Goal: Register for event/course

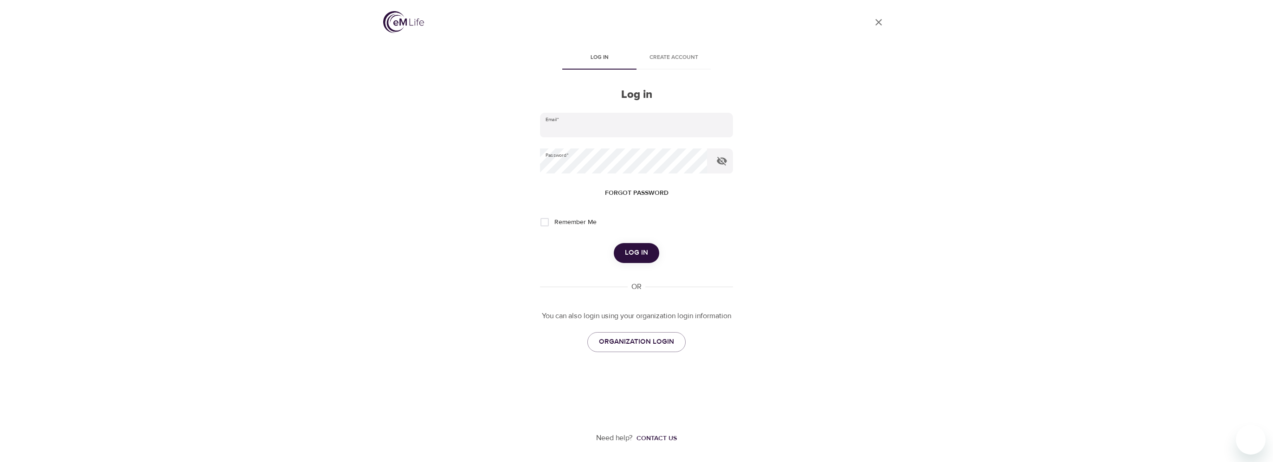
type input "vincent.oriente@wwt.com"
click at [633, 250] on span "Log in" at bounding box center [636, 253] width 23 height 12
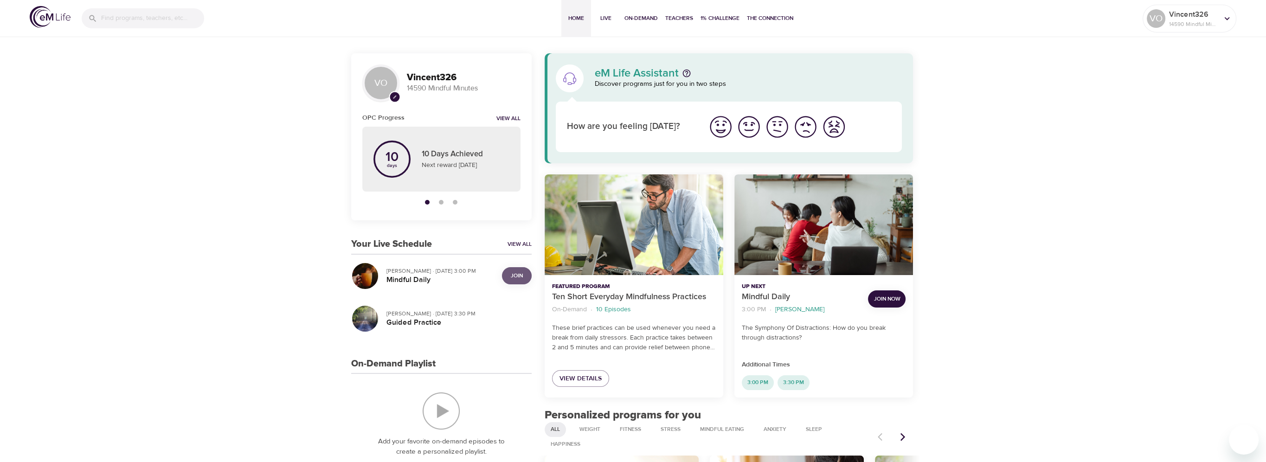
click at [522, 272] on span "Join" at bounding box center [517, 276] width 12 height 10
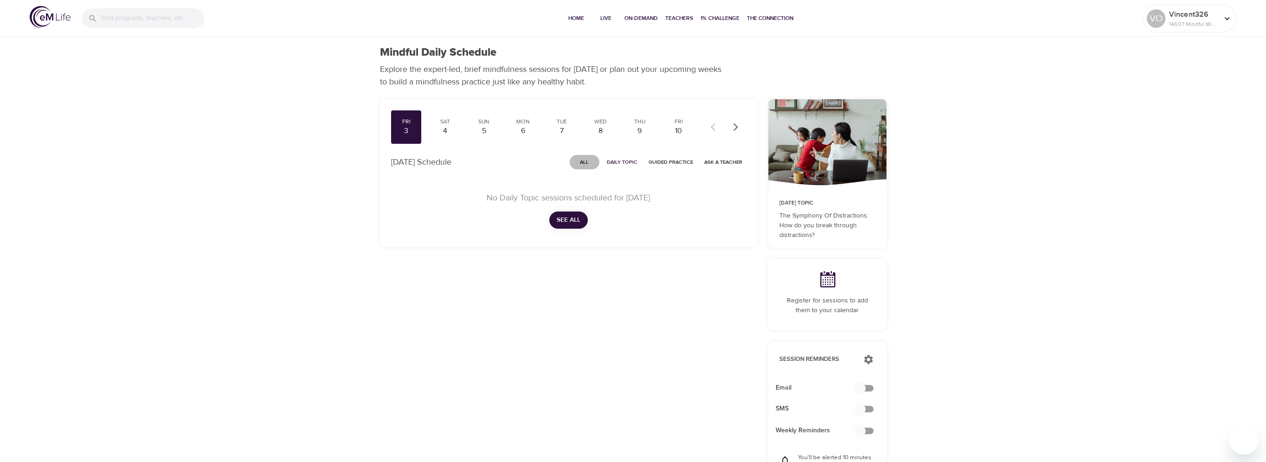
click at [581, 160] on span "All" at bounding box center [584, 162] width 22 height 9
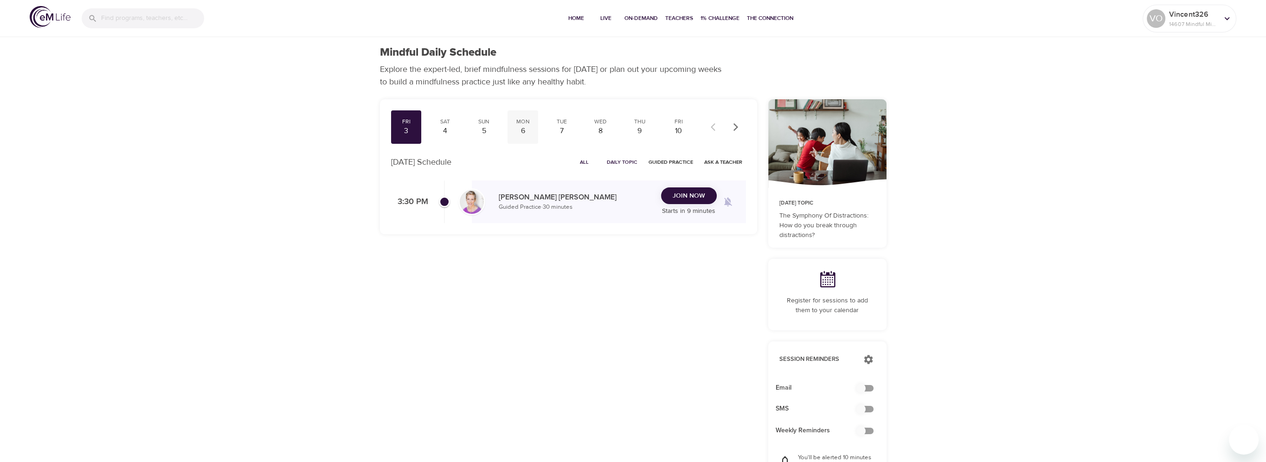
click at [523, 133] on div "6" at bounding box center [522, 131] width 23 height 11
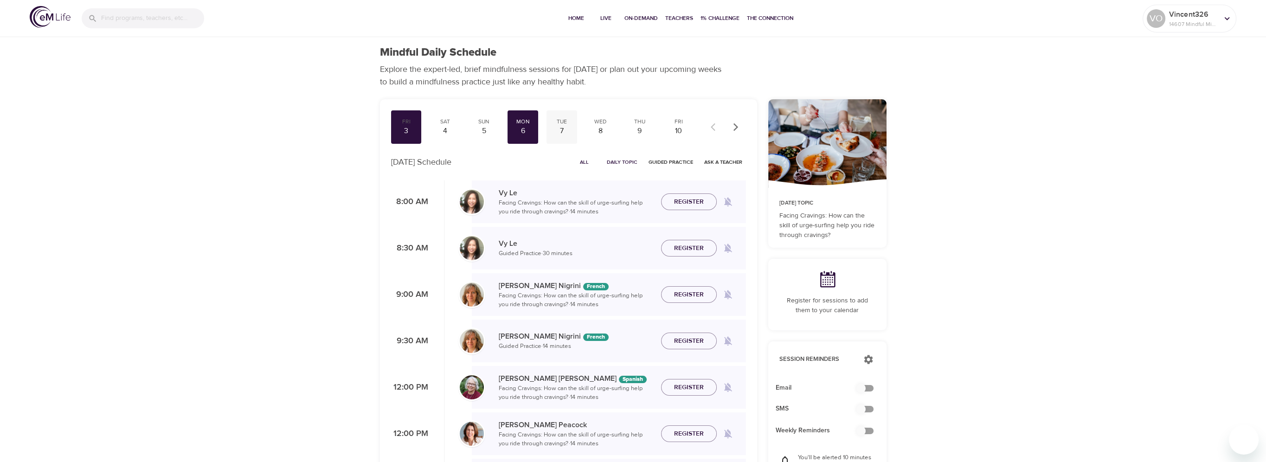
click at [572, 135] on div "7" at bounding box center [561, 131] width 23 height 11
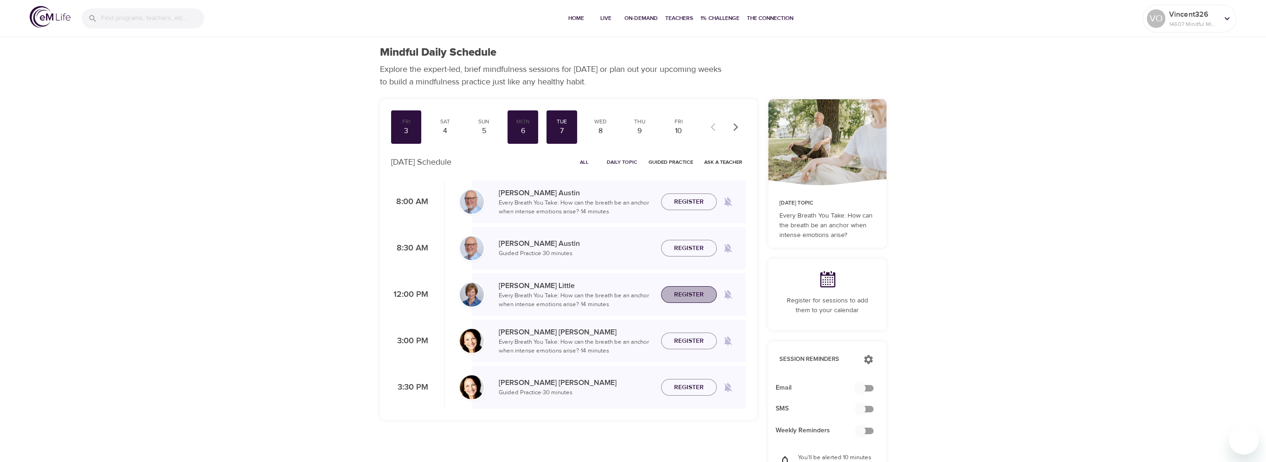
click at [688, 292] on span "Register" at bounding box center [689, 295] width 30 height 12
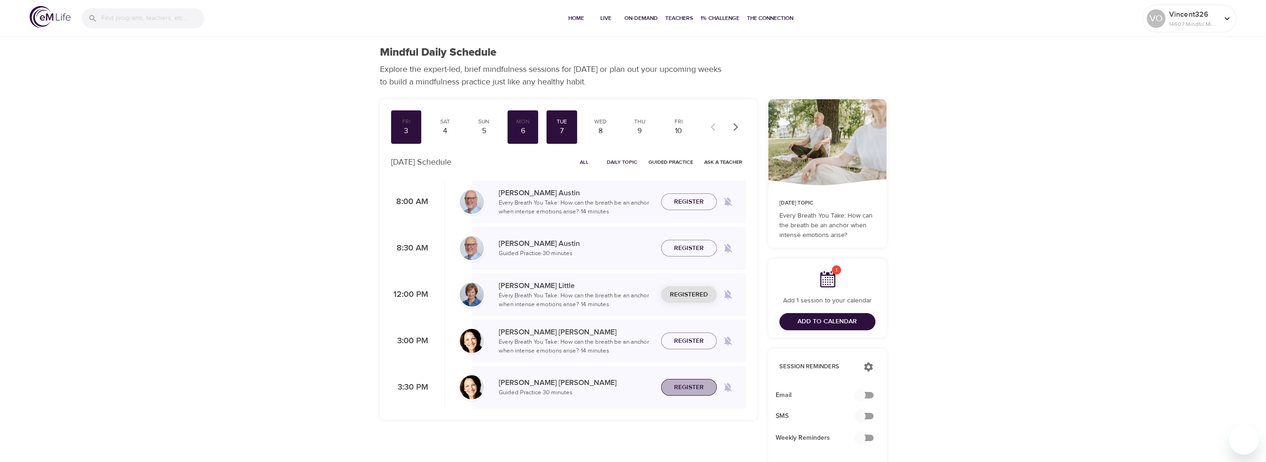
click at [673, 384] on span "Register" at bounding box center [688, 388] width 41 height 12
click at [604, 124] on div "Wed" at bounding box center [600, 122] width 23 height 8
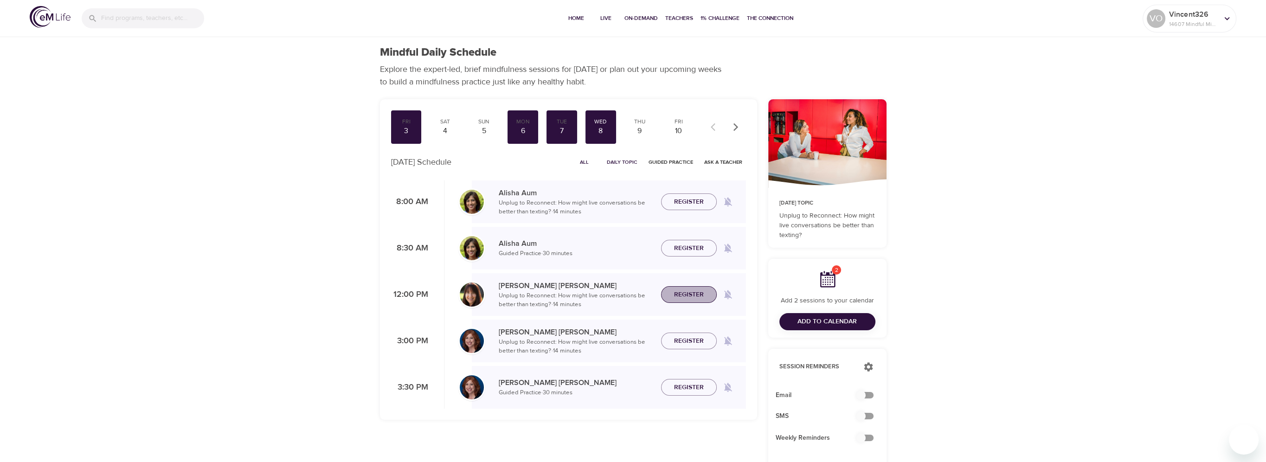
click at [688, 300] on span "Register" at bounding box center [689, 295] width 30 height 12
click at [683, 339] on span "Register" at bounding box center [689, 341] width 30 height 12
click at [680, 384] on span "Register" at bounding box center [689, 388] width 30 height 12
click at [638, 130] on div "9" at bounding box center [639, 131] width 23 height 11
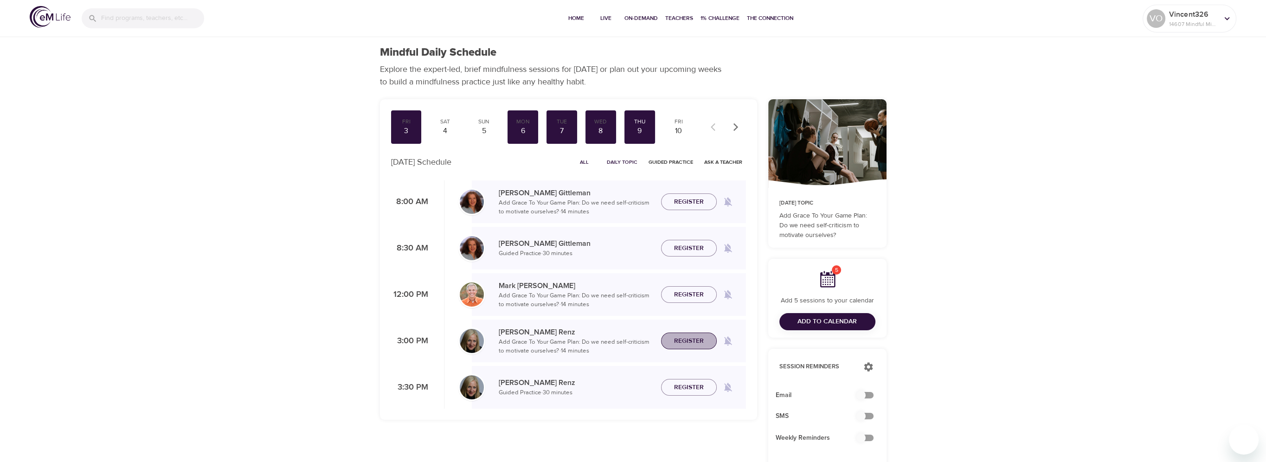
click at [693, 340] on span "Register" at bounding box center [689, 341] width 30 height 12
click at [684, 381] on button "Register" at bounding box center [689, 387] width 56 height 17
click at [679, 130] on div "10" at bounding box center [678, 131] width 23 height 11
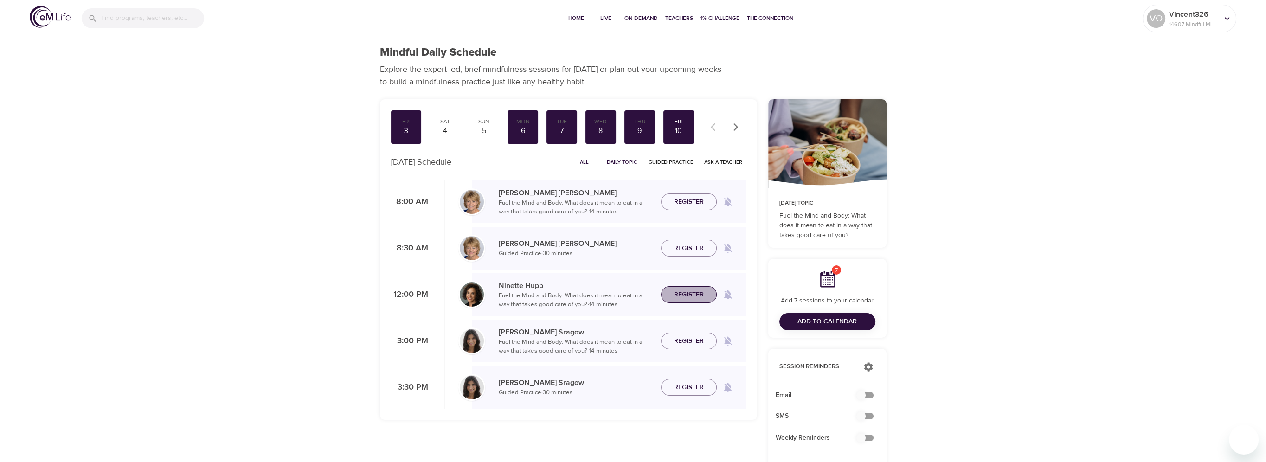
click at [692, 291] on span "Register" at bounding box center [689, 295] width 30 height 12
click at [704, 343] on span "Register" at bounding box center [688, 341] width 41 height 12
click at [701, 382] on span "Register" at bounding box center [689, 388] width 30 height 12
click at [732, 124] on icon "button" at bounding box center [735, 126] width 9 height 9
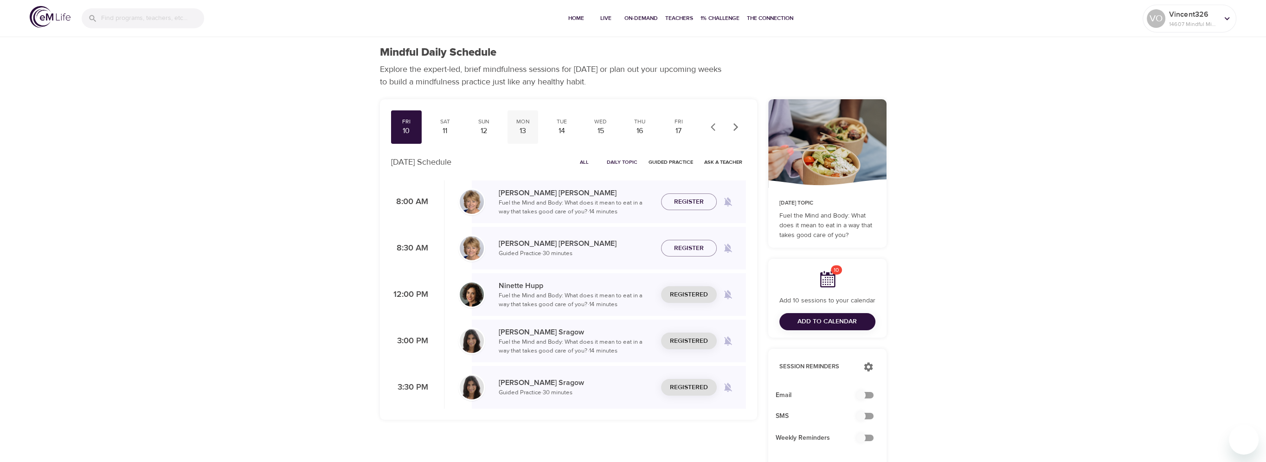
click at [519, 128] on div "13" at bounding box center [522, 131] width 23 height 11
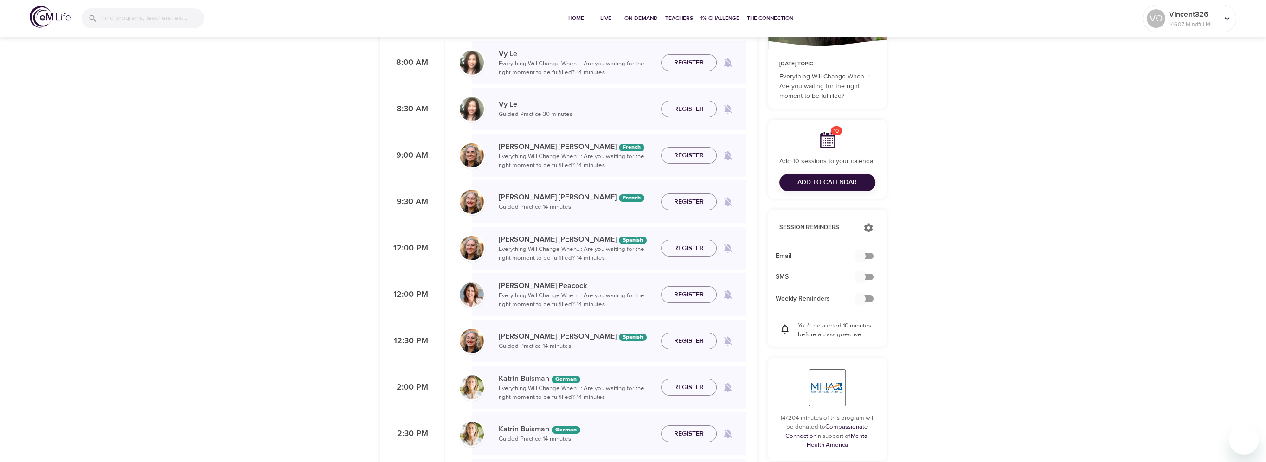
scroll to position [232, 0]
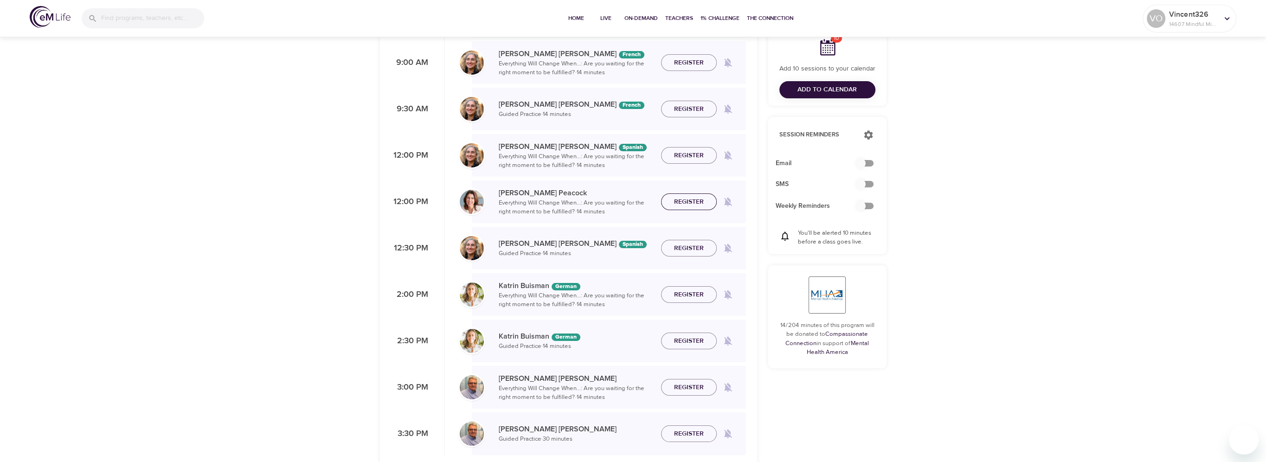
click at [679, 202] on span "Register" at bounding box center [689, 202] width 30 height 12
click at [690, 382] on span "Register" at bounding box center [689, 388] width 30 height 12
click at [686, 427] on button "Register" at bounding box center [689, 433] width 56 height 17
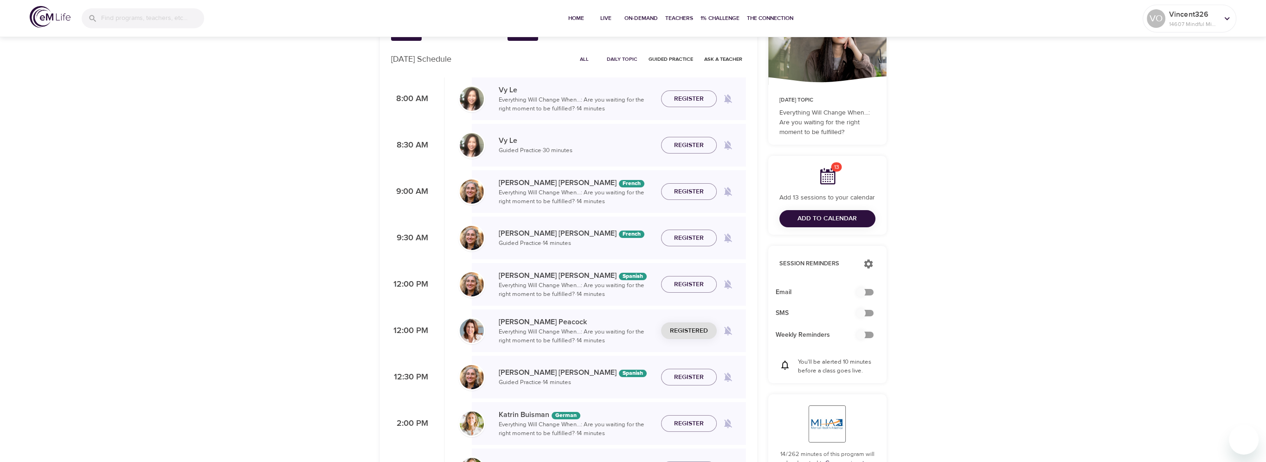
scroll to position [46, 0]
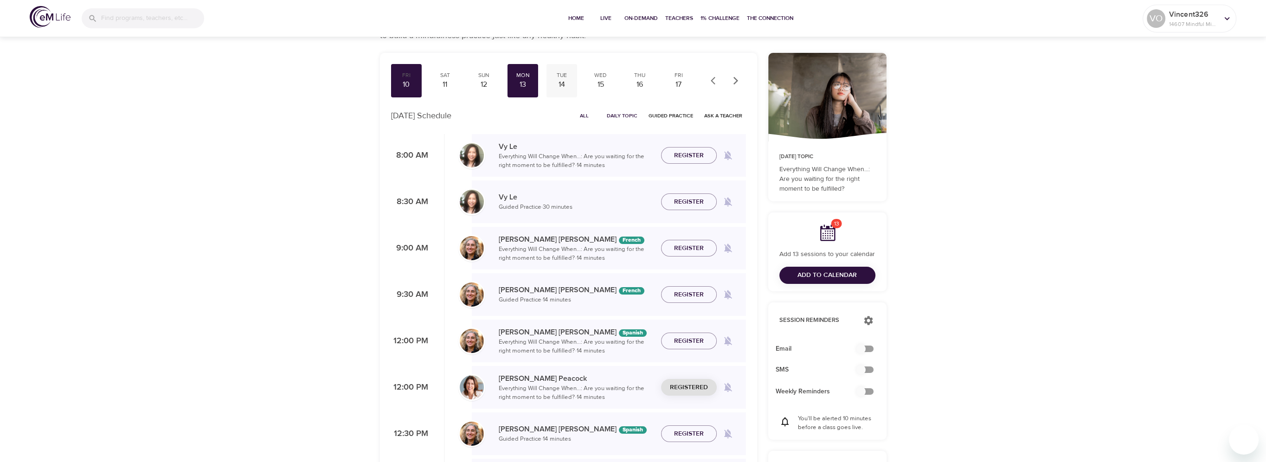
click at [569, 88] on div "14" at bounding box center [561, 84] width 23 height 11
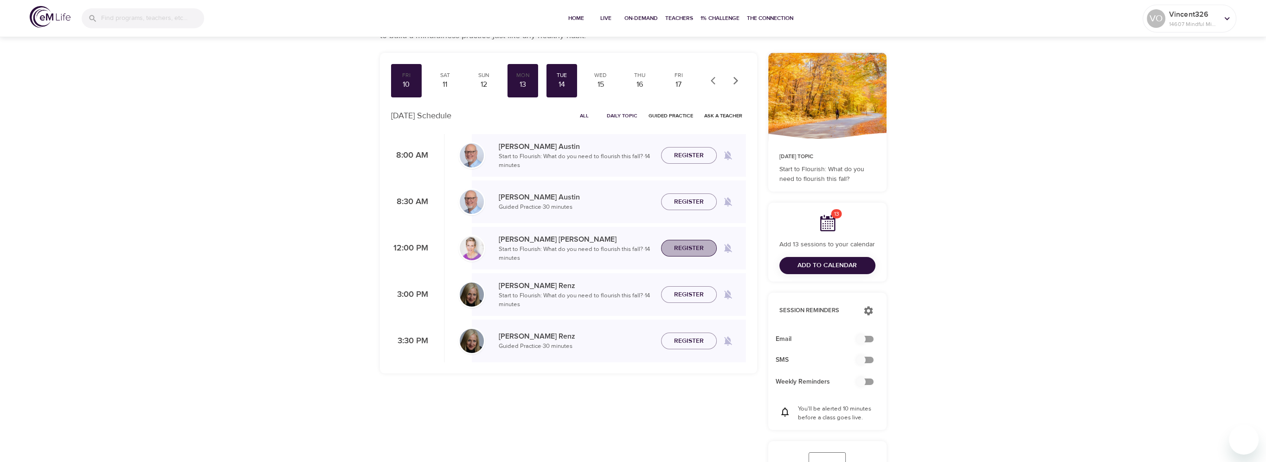
click at [677, 243] on span "Register" at bounding box center [689, 249] width 30 height 12
click at [689, 299] on span "Register" at bounding box center [689, 295] width 30 height 12
click at [695, 339] on span "Register" at bounding box center [689, 341] width 30 height 12
click at [607, 87] on div "15" at bounding box center [600, 84] width 23 height 11
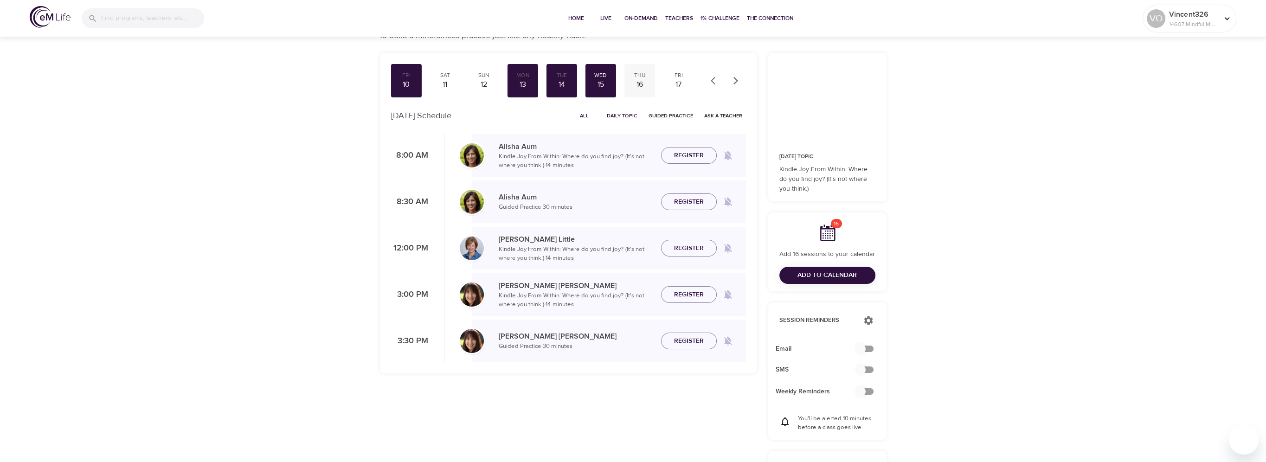
click at [639, 85] on div "16" at bounding box center [639, 84] width 23 height 11
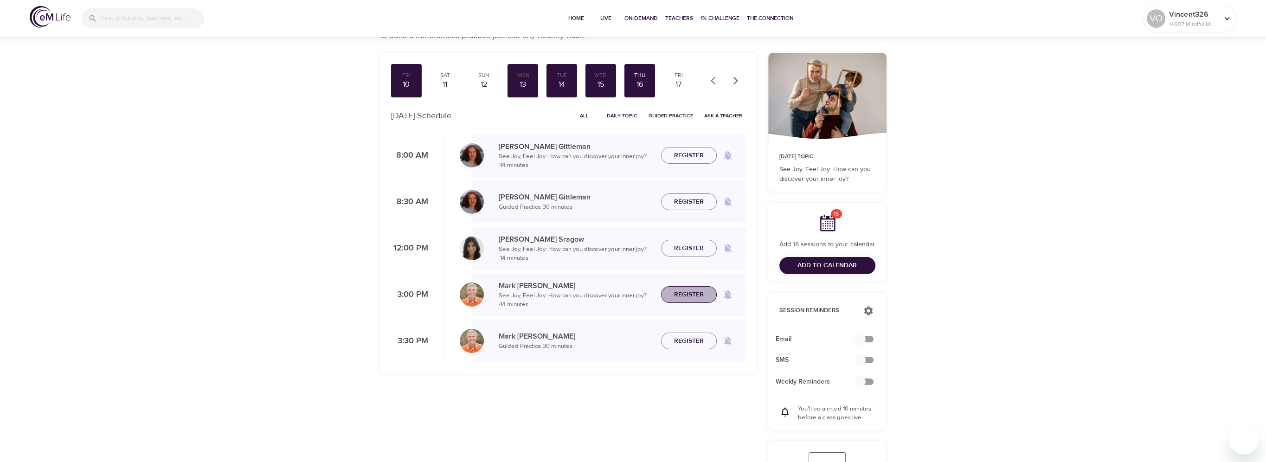
click at [696, 293] on span "Register" at bounding box center [689, 295] width 30 height 12
click at [699, 336] on span "Register" at bounding box center [689, 341] width 30 height 12
click at [682, 86] on div "17" at bounding box center [678, 84] width 23 height 11
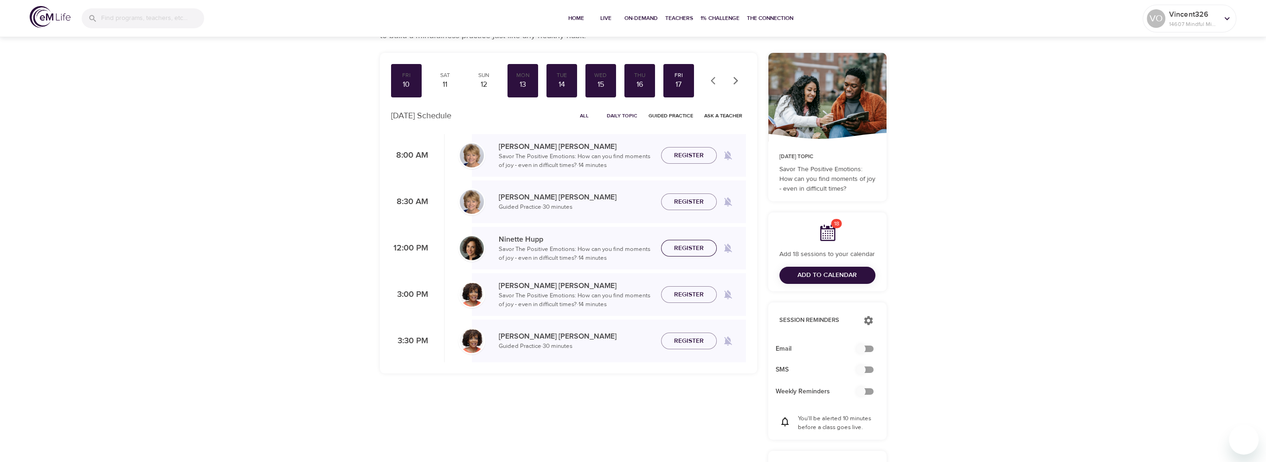
click at [682, 246] on span "Register" at bounding box center [689, 249] width 30 height 12
click at [684, 343] on span "Register" at bounding box center [689, 341] width 30 height 12
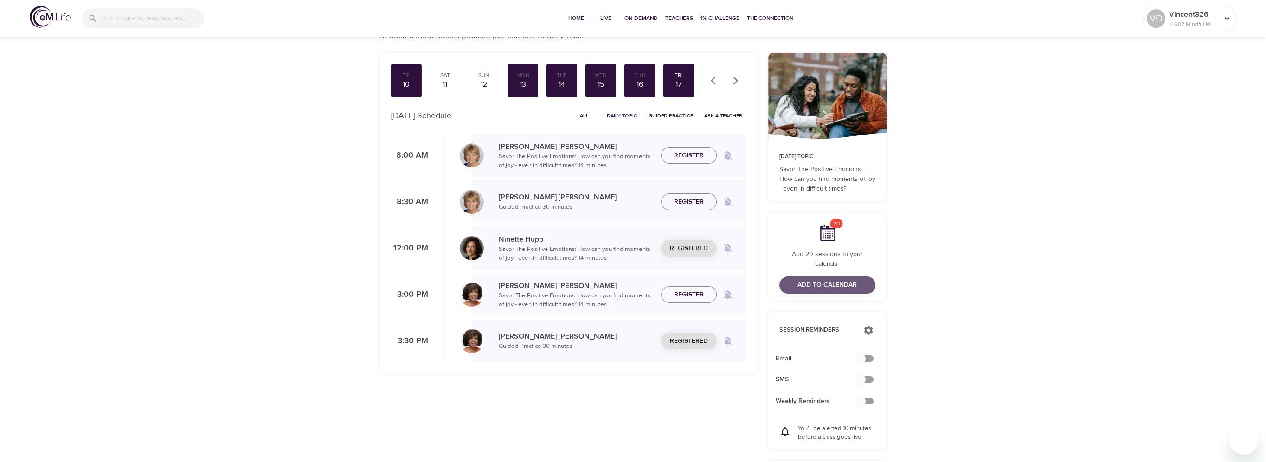
click at [820, 279] on span "Add to Calendar" at bounding box center [826, 285] width 59 height 12
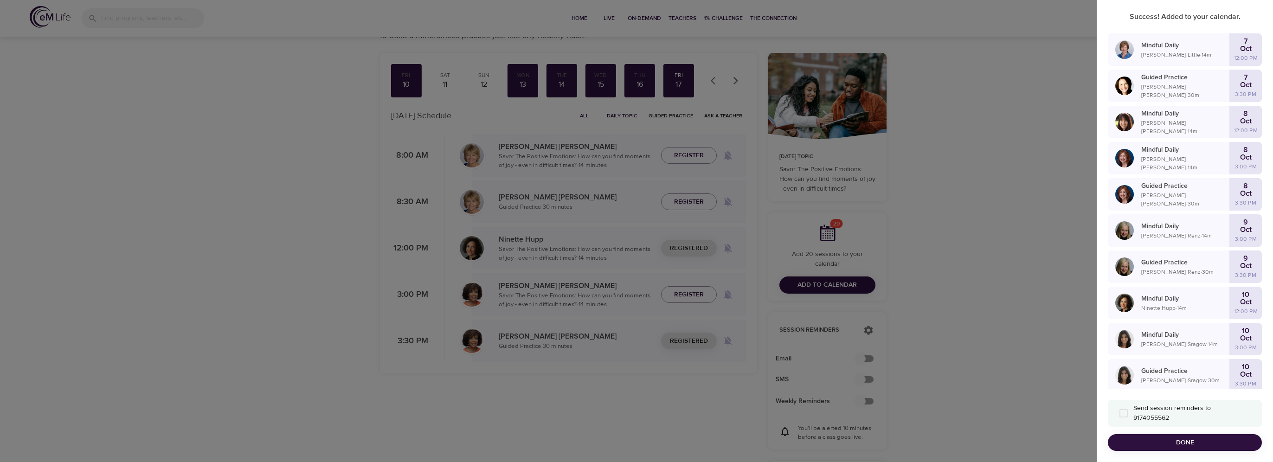
click at [1201, 443] on span "Done" at bounding box center [1184, 443] width 139 height 12
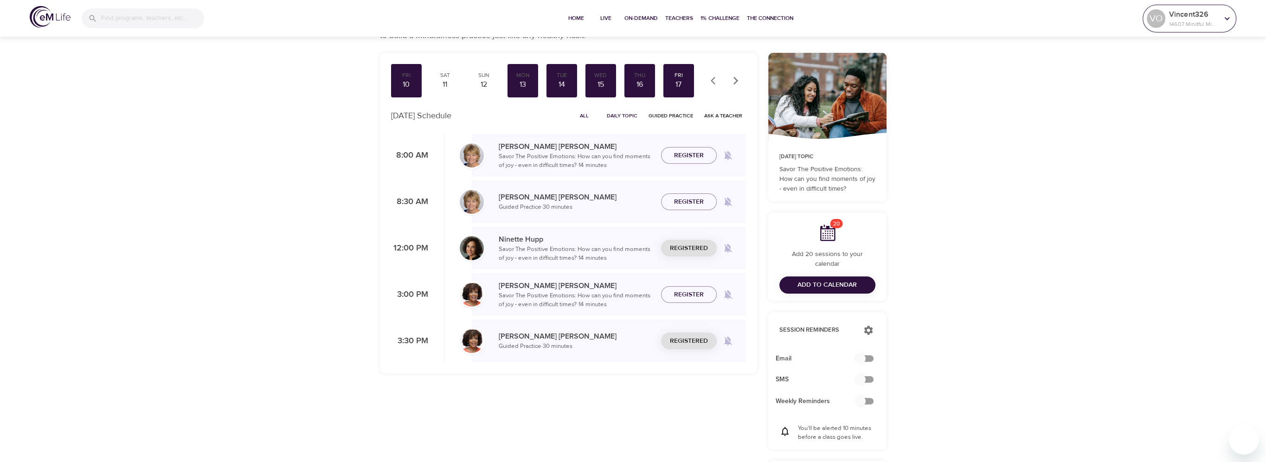
click at [1224, 21] on icon at bounding box center [1227, 18] width 10 height 10
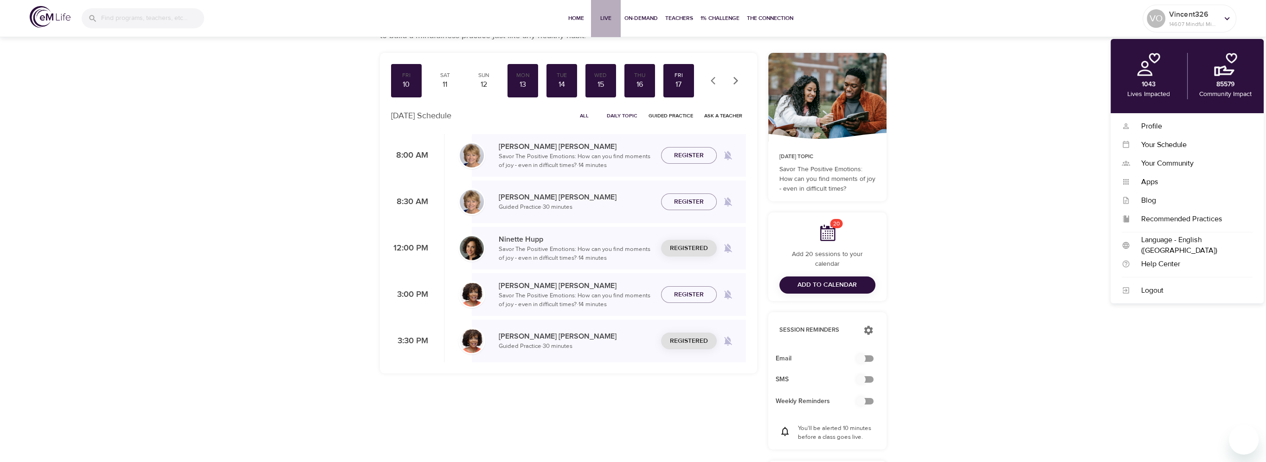
click at [603, 24] on button "Live" at bounding box center [606, 18] width 30 height 37
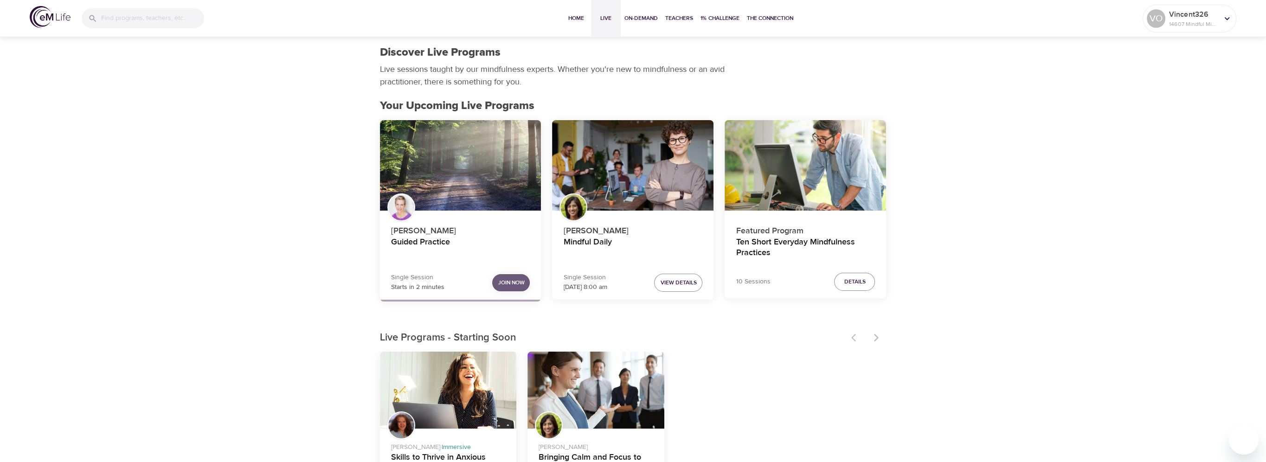
click at [509, 282] on span "Join Now" at bounding box center [511, 283] width 26 height 10
